Goal: Ask a question: Seek information or help from site administrators or community

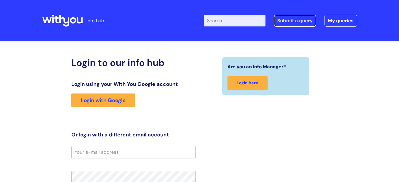
click at [296, 20] on link "Submit a query" at bounding box center [295, 21] width 42 height 12
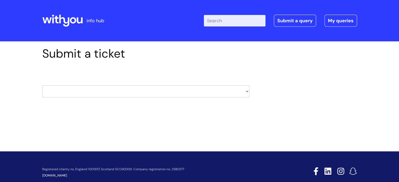
click at [245, 91] on select "HR / People IT and Support Clinical Drug Alerts Finance Accounts Data Support T…" at bounding box center [145, 91] width 207 height 12
select select "learning_and_development"
click at [42, 85] on select "HR / People IT and Support Clinical Drug Alerts Finance Accounts Data Support T…" at bounding box center [145, 91] width 207 height 12
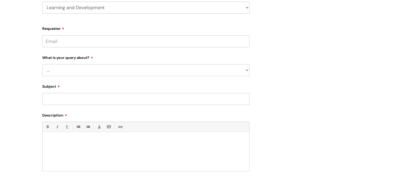
scroll to position [89, 0]
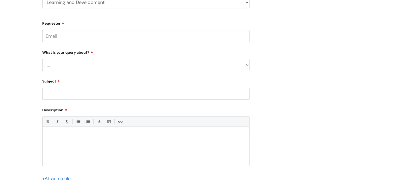
click at [53, 138] on p at bounding box center [145, 136] width 199 height 5
click at [173, 96] on input "Subject" at bounding box center [145, 94] width 207 height 12
type input "o"
type input "i"
type input "IG training"
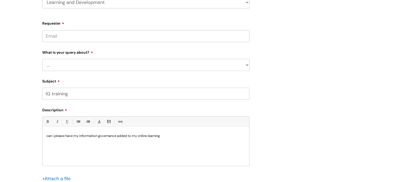
click at [179, 68] on select "... Question about a training course or session booking Ask about apprenticeshi…" at bounding box center [145, 65] width 207 height 12
select select "Question about mandatory or required training"
click at [42, 59] on select "... Question about a training course or session booking Ask about apprenticeshi…" at bounding box center [145, 65] width 207 height 12
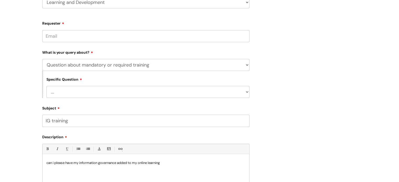
click at [92, 93] on select "... Induction requirements Compliance deadlines Refresher schedule Mandatory tr…" at bounding box center [147, 92] width 203 height 12
select select "Induction requirements"
click at [46, 86] on select "... Induction requirements Compliance deadlines Refresher schedule Mandatory tr…" at bounding box center [147, 92] width 203 height 12
click at [99, 34] on input "Requester" at bounding box center [145, 36] width 207 height 12
click at [110, 40] on input "Requester" at bounding box center [145, 36] width 207 height 12
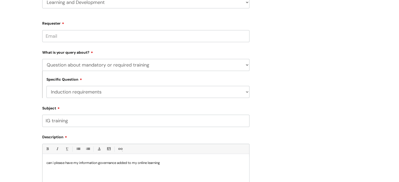
click at [85, 36] on input "Requester" at bounding box center [145, 36] width 207 height 12
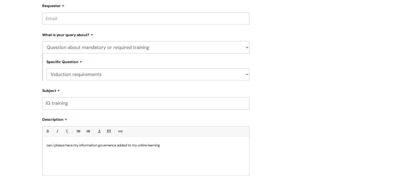
scroll to position [106, 0]
click at [86, 35] on label "What is your query about?" at bounding box center [145, 34] width 207 height 6
click at [73, 17] on input "Requester" at bounding box center [145, 19] width 207 height 12
paste input "30817"
click at [122, 21] on input "30817" at bounding box center [145, 19] width 207 height 12
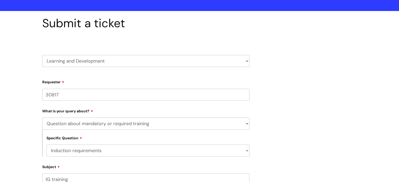
scroll to position [30, 0]
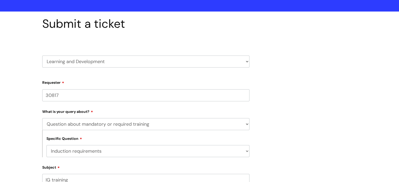
drag, startPoint x: 91, startPoint y: 95, endPoint x: 29, endPoint y: 90, distance: 62.6
click at [29, 90] on div "Submit a ticket HR / People IT and Support Clinical Drug Alerts Finance Account…" at bounding box center [199, 168] width 399 height 313
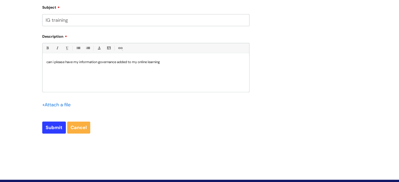
scroll to position [210, 0]
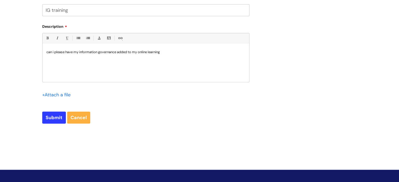
click at [132, 64] on div "can i please have my information governance added to my online learning" at bounding box center [145, 64] width 207 height 36
click at [117, 53] on p "can i please have my information governance added to my online learning" at bounding box center [145, 52] width 199 height 5
click at [208, 54] on p "can i please have my information governance & keeping information safe added to…" at bounding box center [145, 52] width 199 height 5
click at [51, 116] on input "Submit" at bounding box center [54, 118] width 24 height 12
click at [53, 116] on input "Submit" at bounding box center [54, 118] width 24 height 12
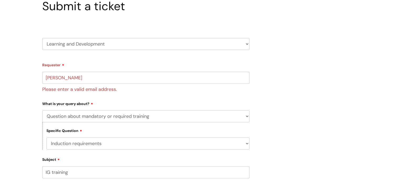
scroll to position [47, 0]
click at [96, 77] on input "[PERSON_NAME]" at bounding box center [145, 78] width 207 height 12
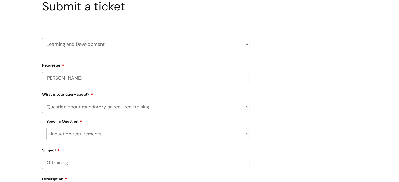
click at [55, 78] on input "[PERSON_NAME]" at bounding box center [145, 78] width 207 height 12
click at [75, 81] on input "[PERSON_NAME].[PERSON_NAME]" at bounding box center [145, 78] width 207 height 12
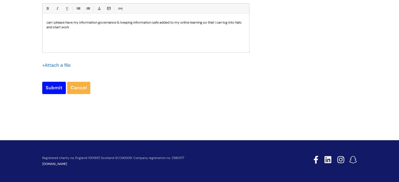
type input "[PERSON_NAME][EMAIL_ADDRESS][PERSON_NAME][DOMAIN_NAME]"
click at [57, 88] on input "Submit" at bounding box center [54, 88] width 24 height 12
type input "Please Wait..."
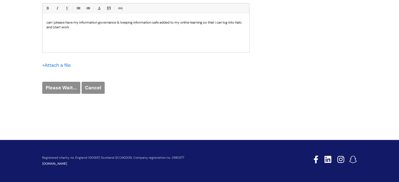
scroll to position [250, 0]
